Goal: Check status: Check status

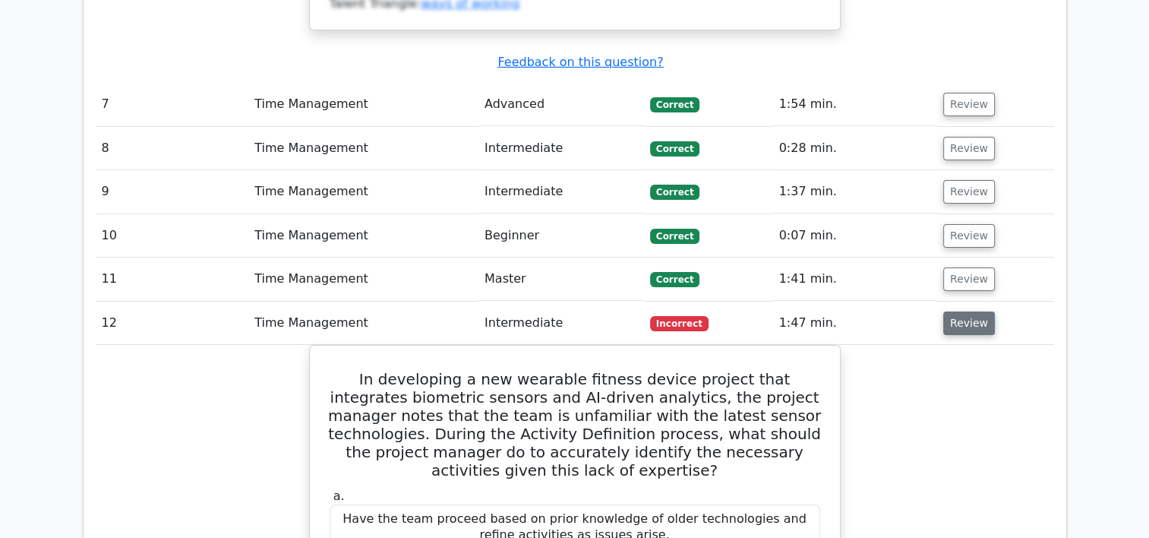
click at [973, 311] on button "Review" at bounding box center [969, 323] width 52 height 24
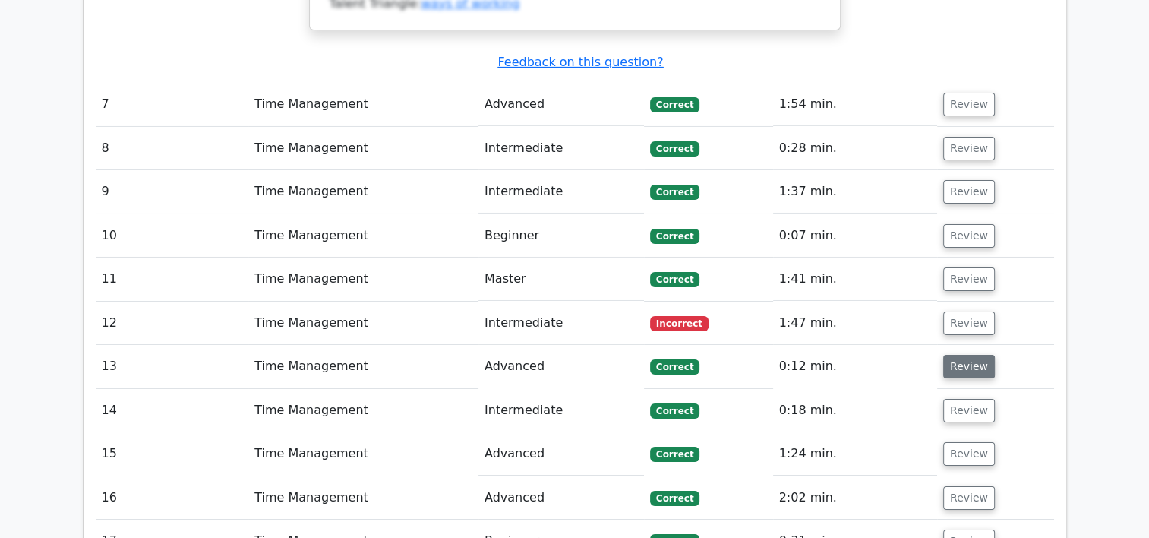
click at [978, 355] on button "Review" at bounding box center [969, 367] width 52 height 24
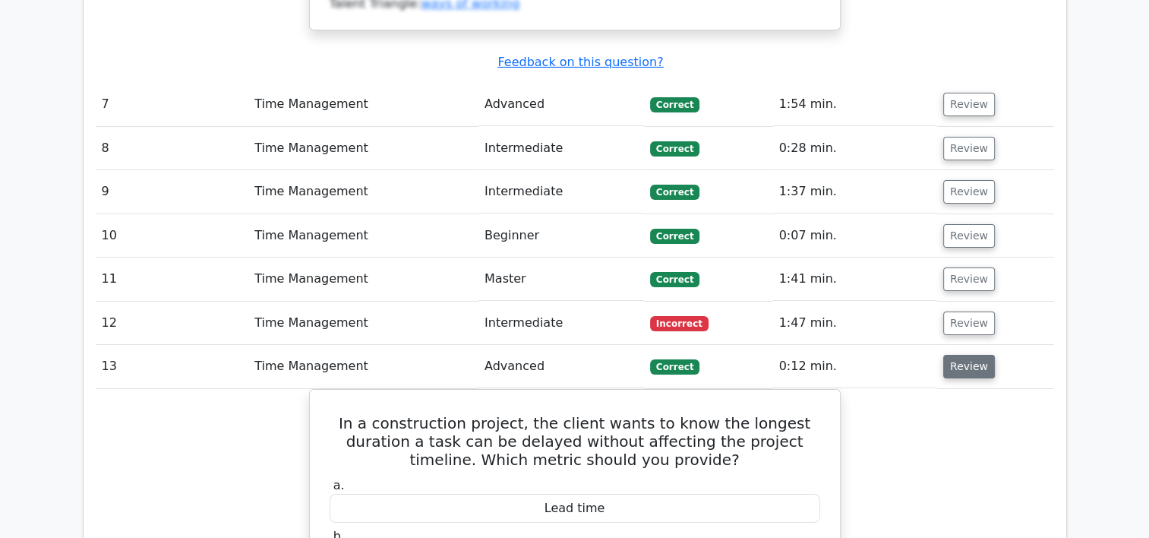
click at [978, 355] on button "Review" at bounding box center [969, 367] width 52 height 24
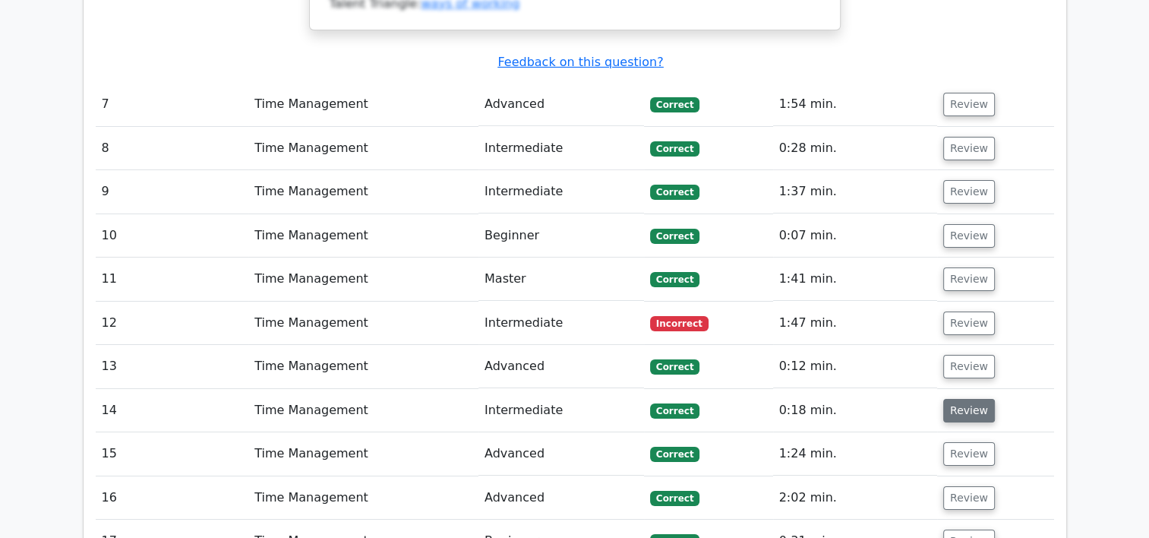
click at [971, 399] on button "Review" at bounding box center [969, 411] width 52 height 24
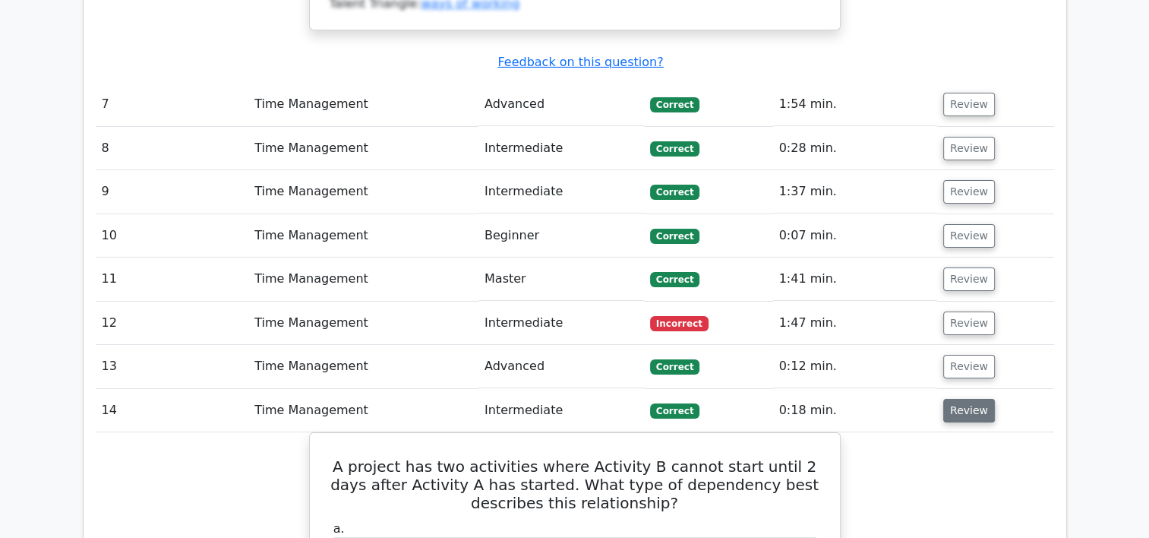
click at [971, 399] on button "Review" at bounding box center [969, 411] width 52 height 24
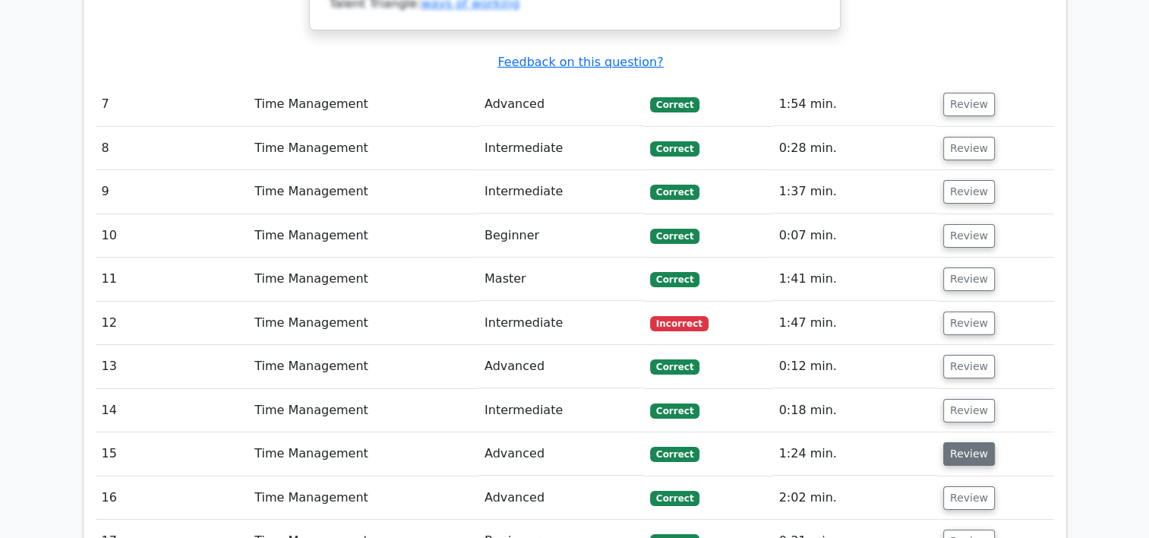
click at [963, 442] on button "Review" at bounding box center [969, 454] width 52 height 24
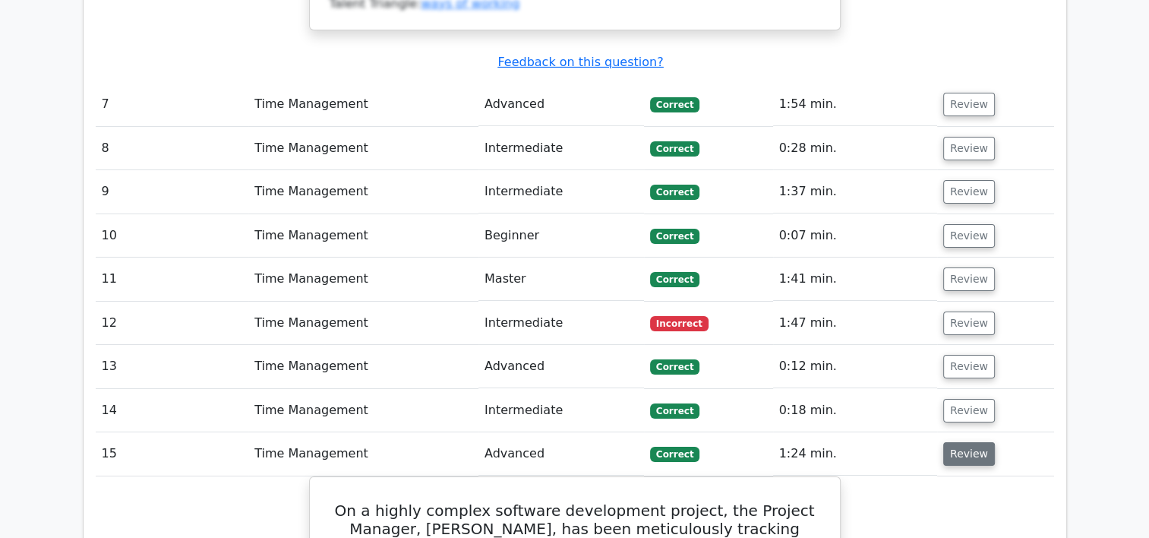
click at [963, 442] on button "Review" at bounding box center [969, 454] width 52 height 24
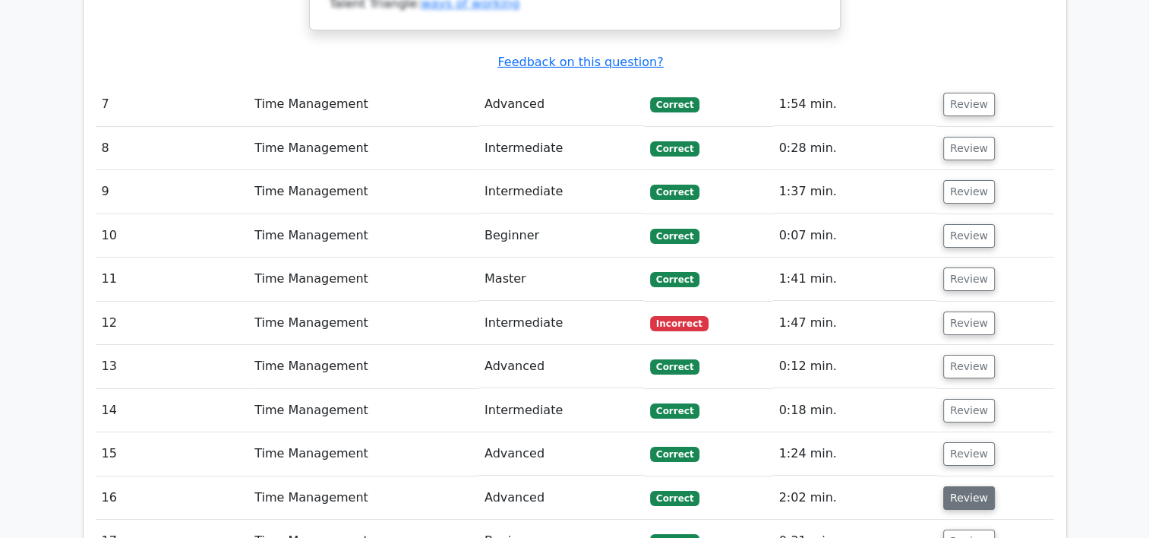
click at [966, 486] on button "Review" at bounding box center [969, 498] width 52 height 24
click at [968, 529] on button "Review" at bounding box center [969, 541] width 52 height 24
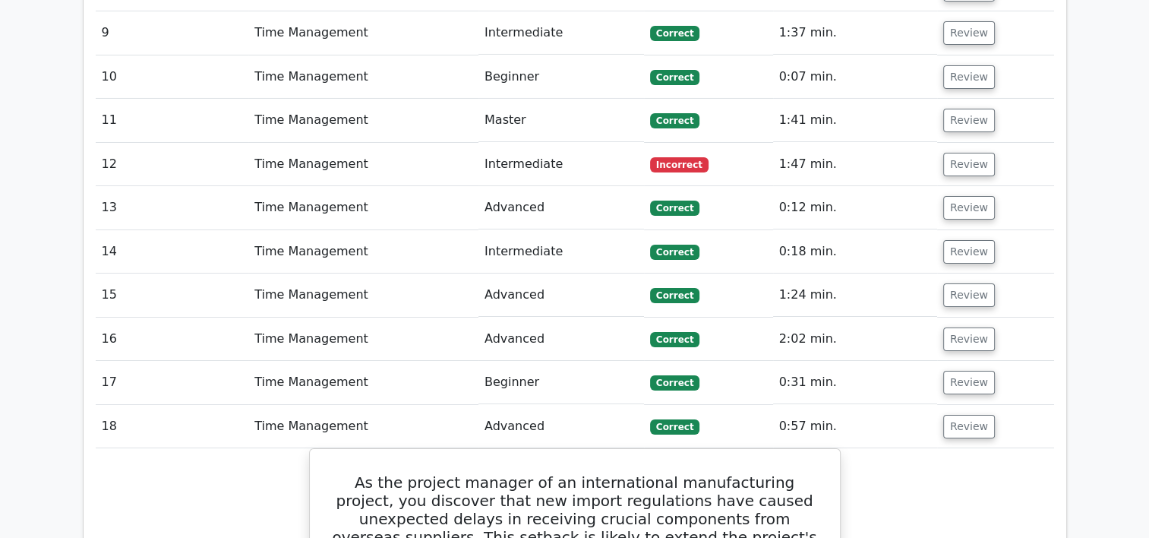
scroll to position [5443, 0]
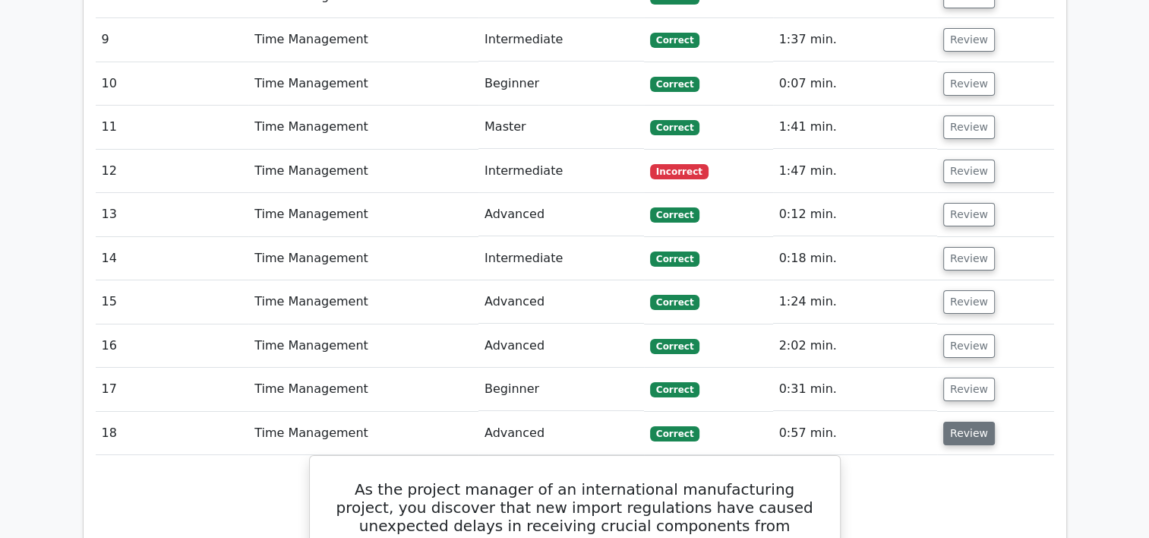
click at [959, 421] on button "Review" at bounding box center [969, 433] width 52 height 24
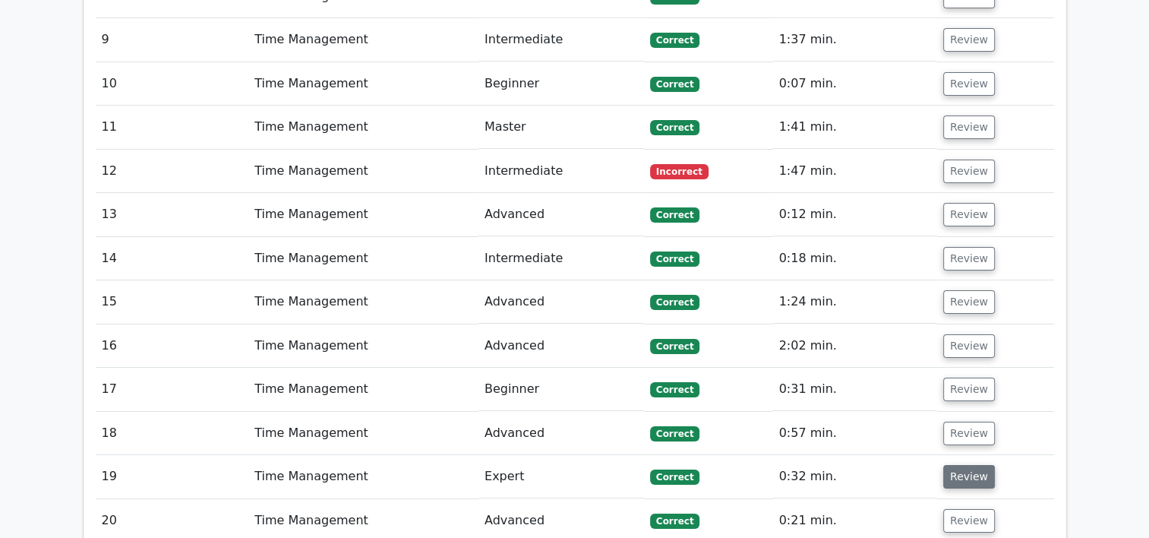
click at [965, 465] on button "Review" at bounding box center [969, 477] width 52 height 24
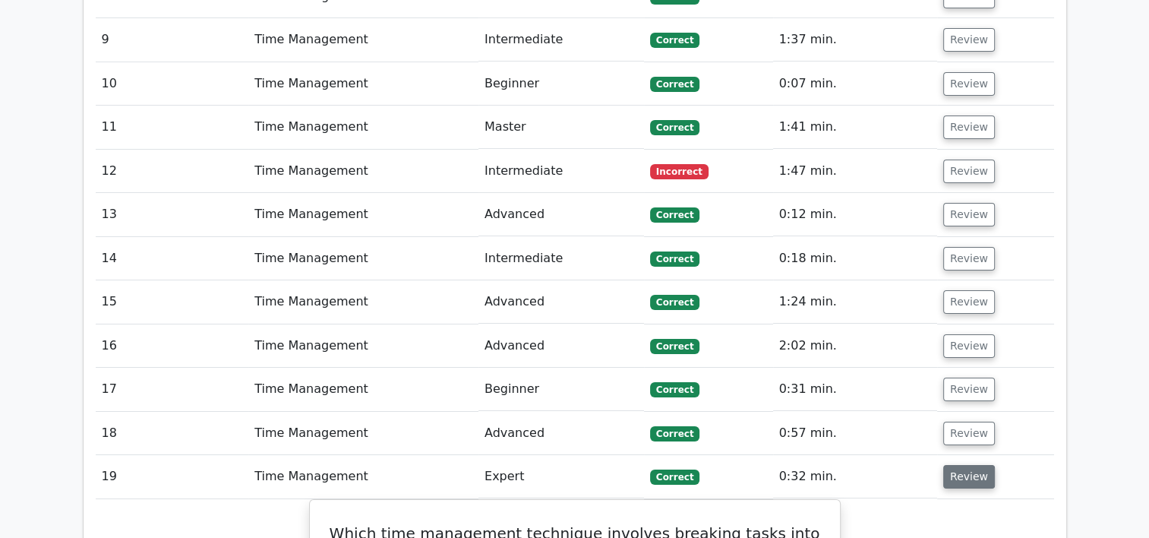
click at [965, 465] on button "Review" at bounding box center [969, 477] width 52 height 24
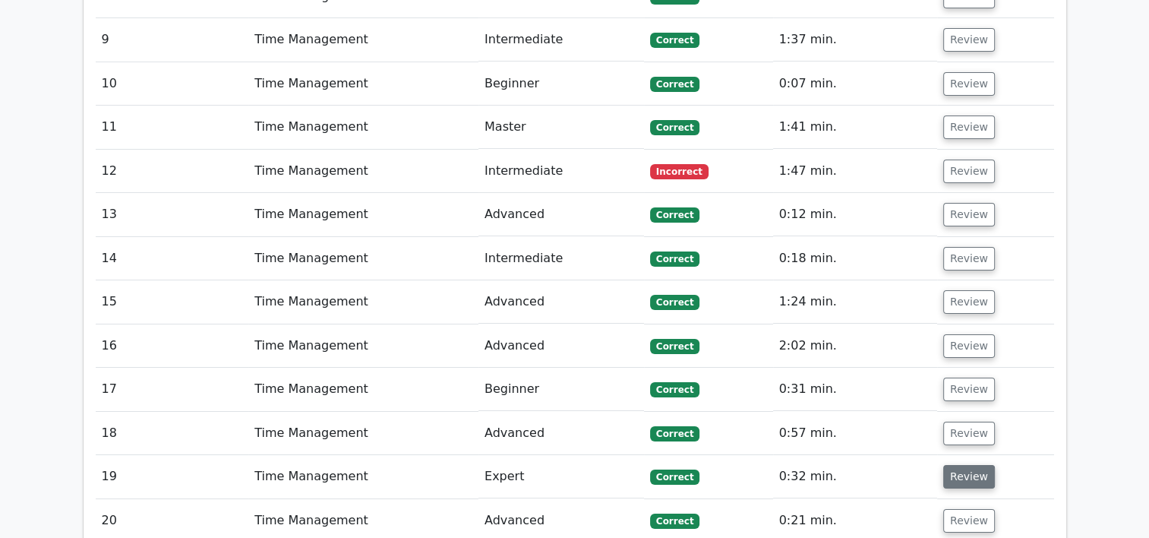
click at [952, 465] on button "Review" at bounding box center [969, 477] width 52 height 24
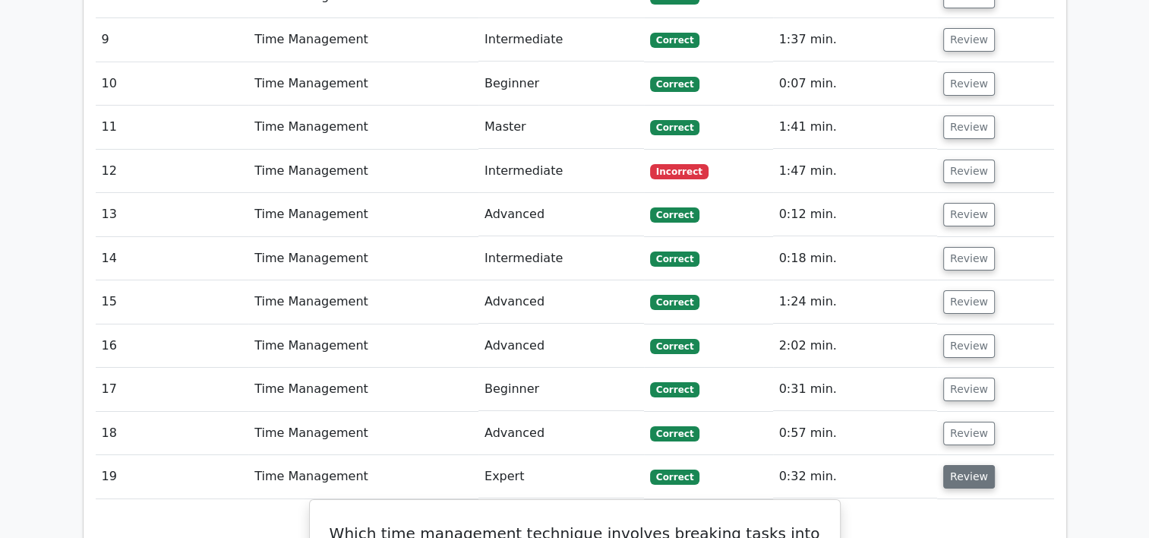
click at [952, 465] on button "Review" at bounding box center [969, 477] width 52 height 24
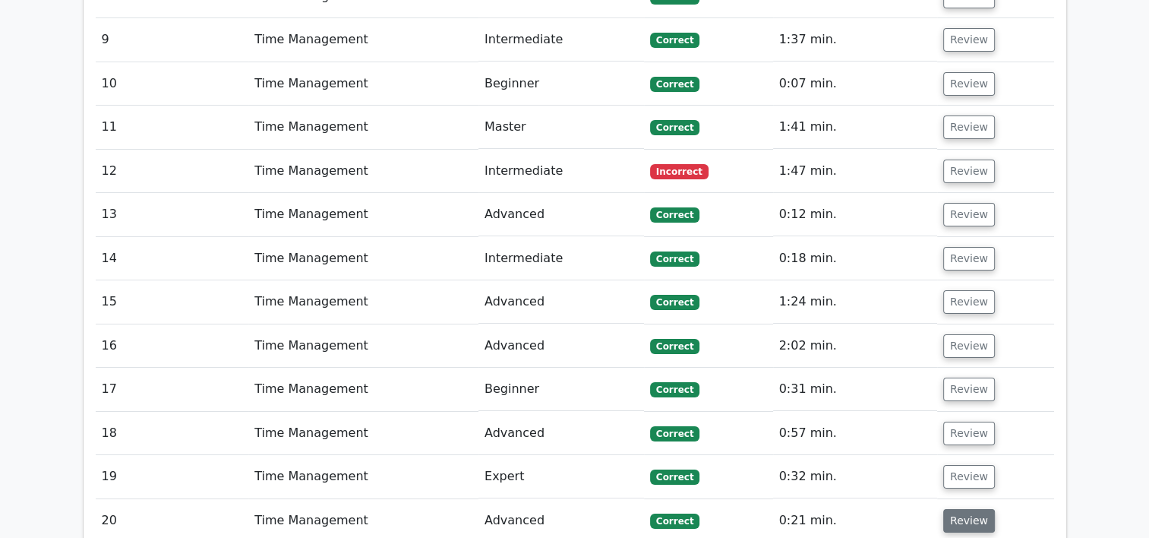
click at [960, 509] on button "Review" at bounding box center [969, 521] width 52 height 24
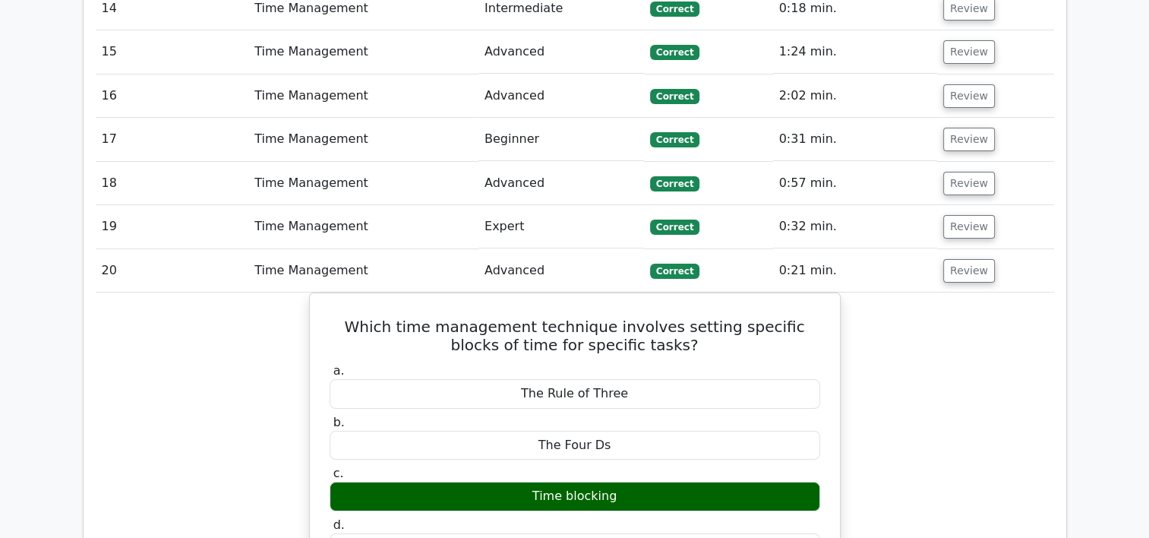
scroll to position [5707, 0]
